Goal: Task Accomplishment & Management: Manage account settings

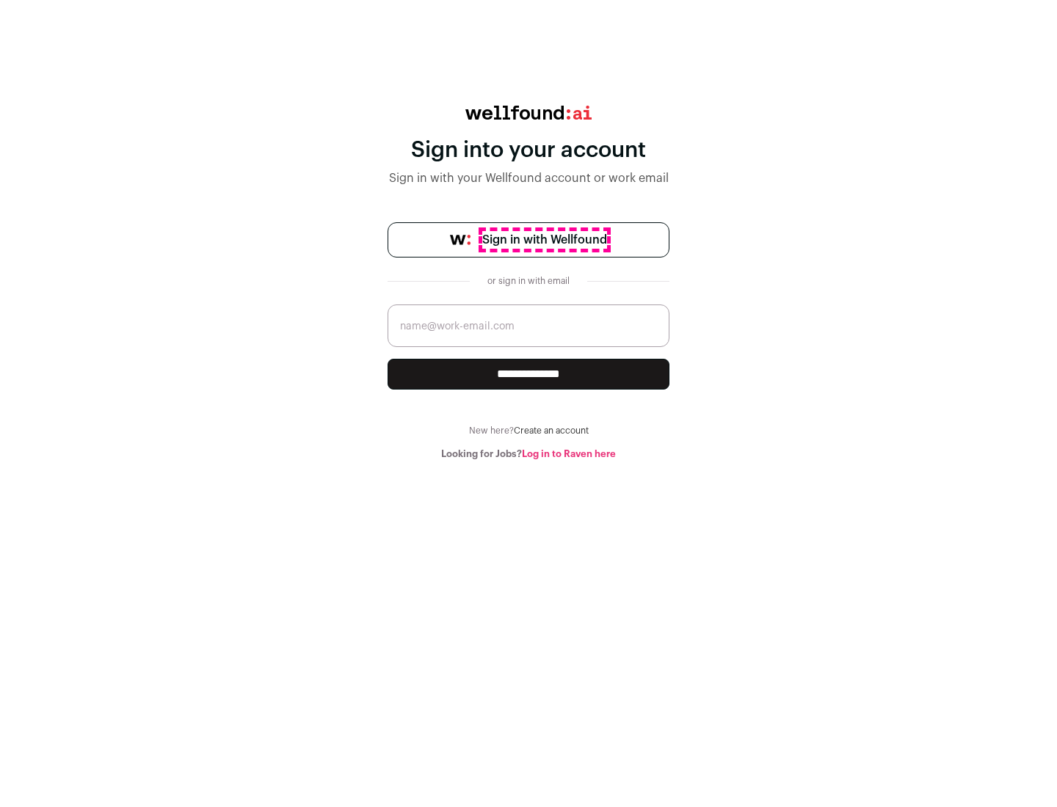
click at [544, 240] on span "Sign in with Wellfound" at bounding box center [544, 240] width 125 height 18
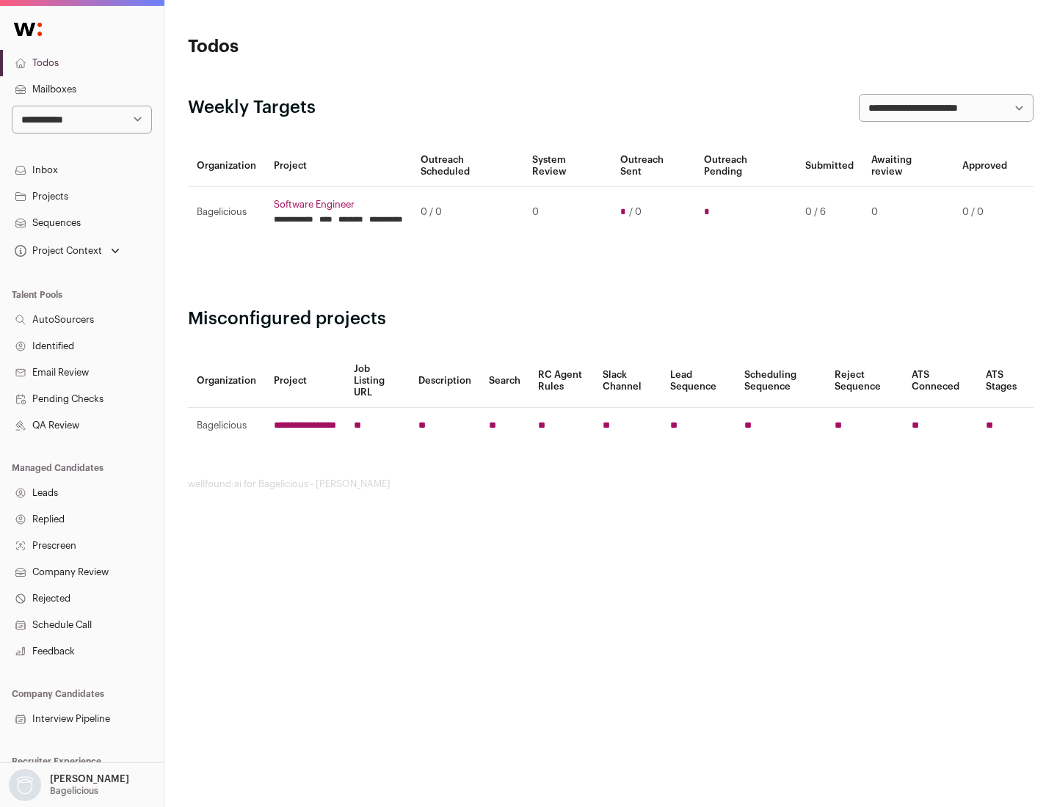
click at [81, 196] on link "Projects" at bounding box center [82, 196] width 164 height 26
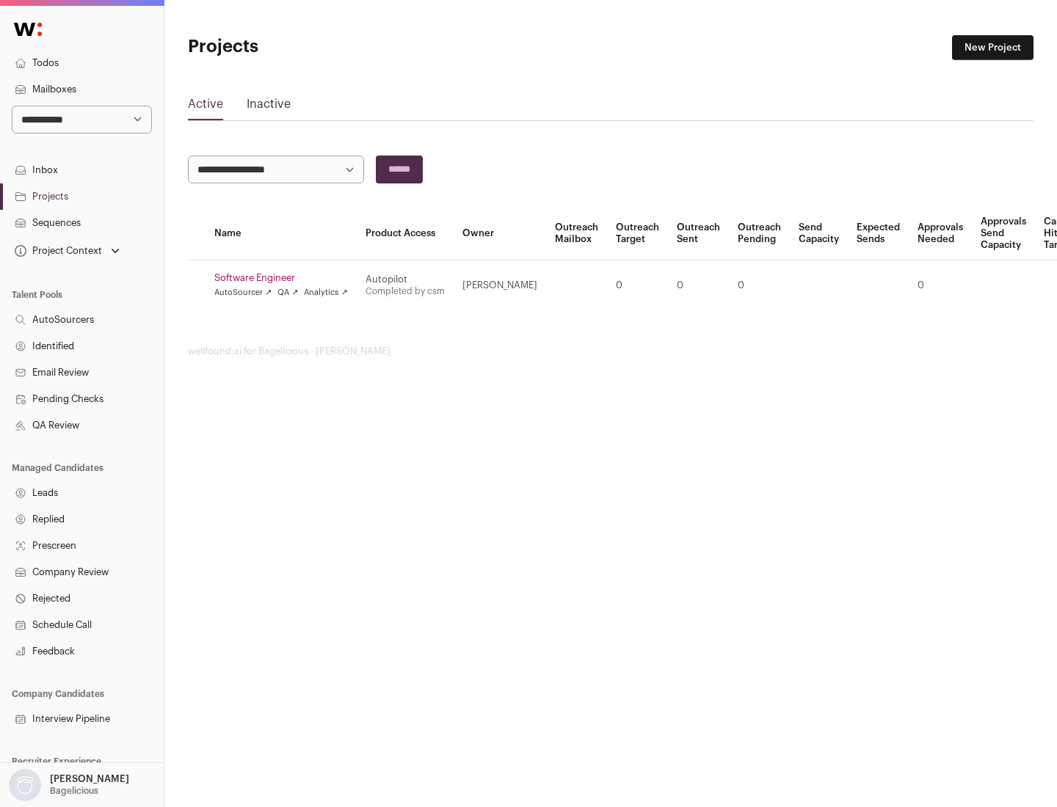
click at [285, 278] on link "Software Engineer" at bounding box center [281, 278] width 134 height 12
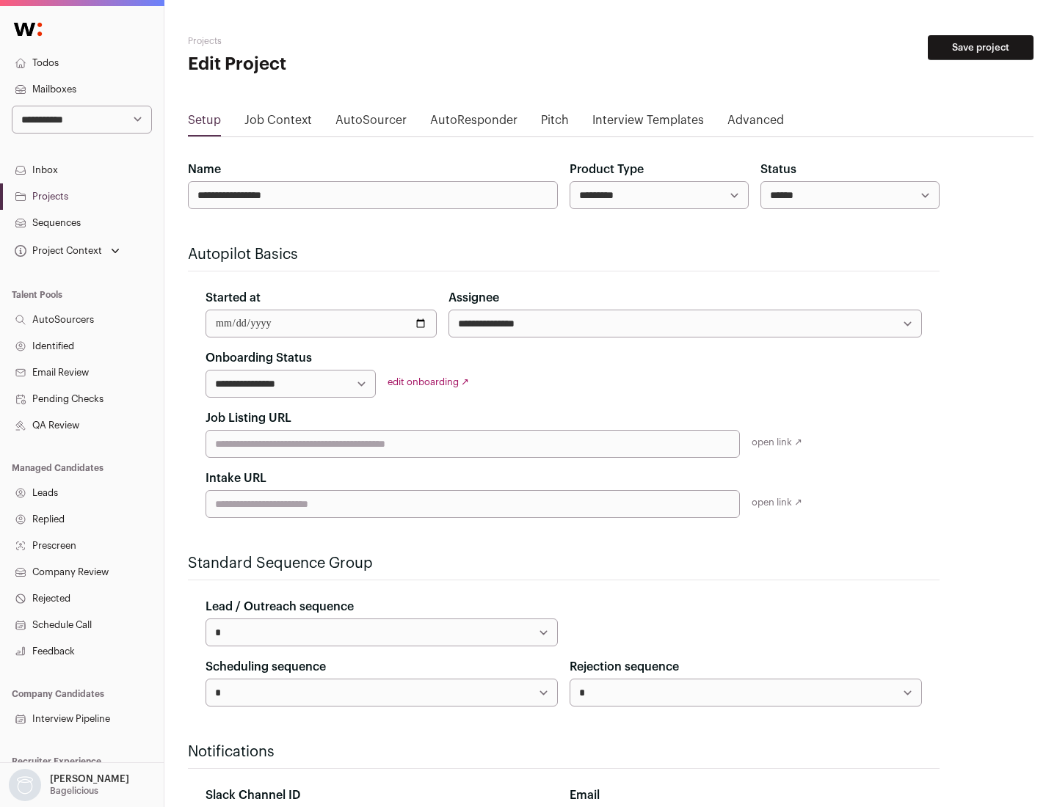
click at [980, 48] on button "Save project" at bounding box center [980, 47] width 106 height 25
